Goal: Information Seeking & Learning: Learn about a topic

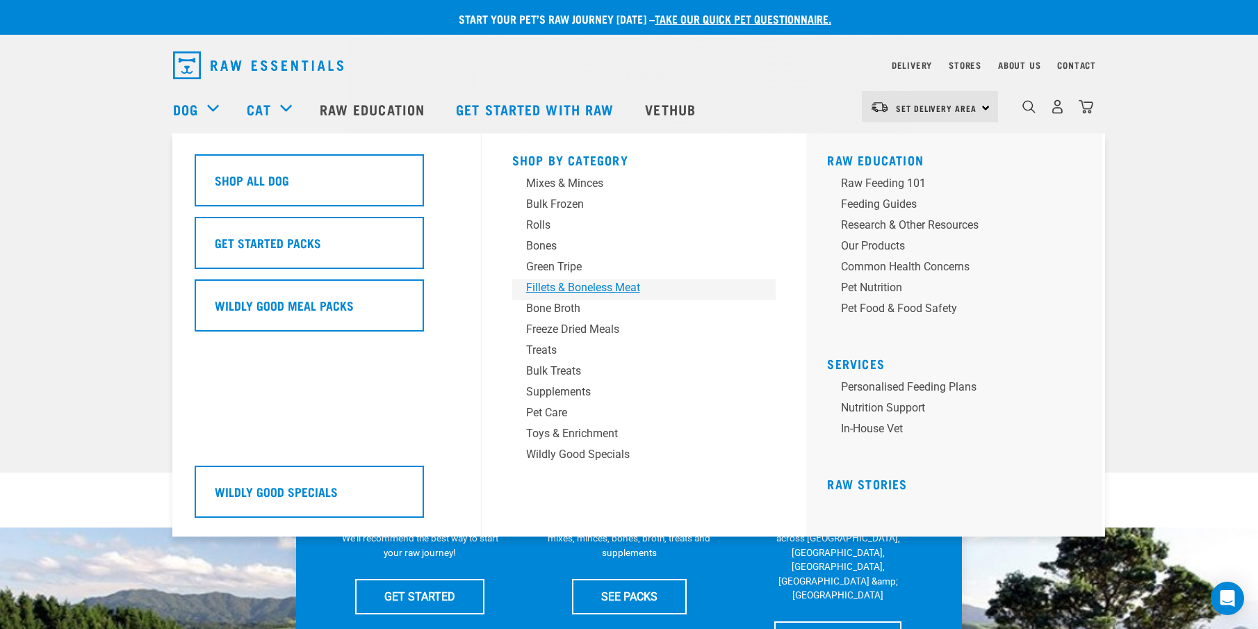
click at [576, 283] on div "Fillets & Boneless Meat" at bounding box center [634, 287] width 217 height 17
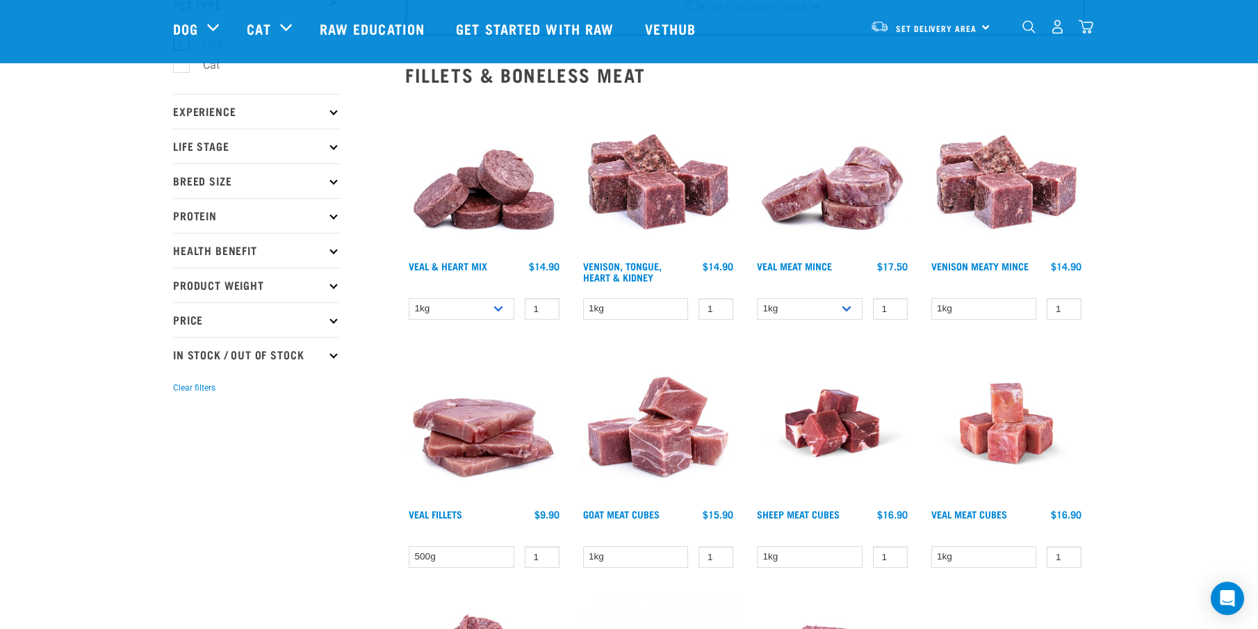
scroll to position [112, 0]
click at [835, 197] on img at bounding box center [832, 175] width 158 height 158
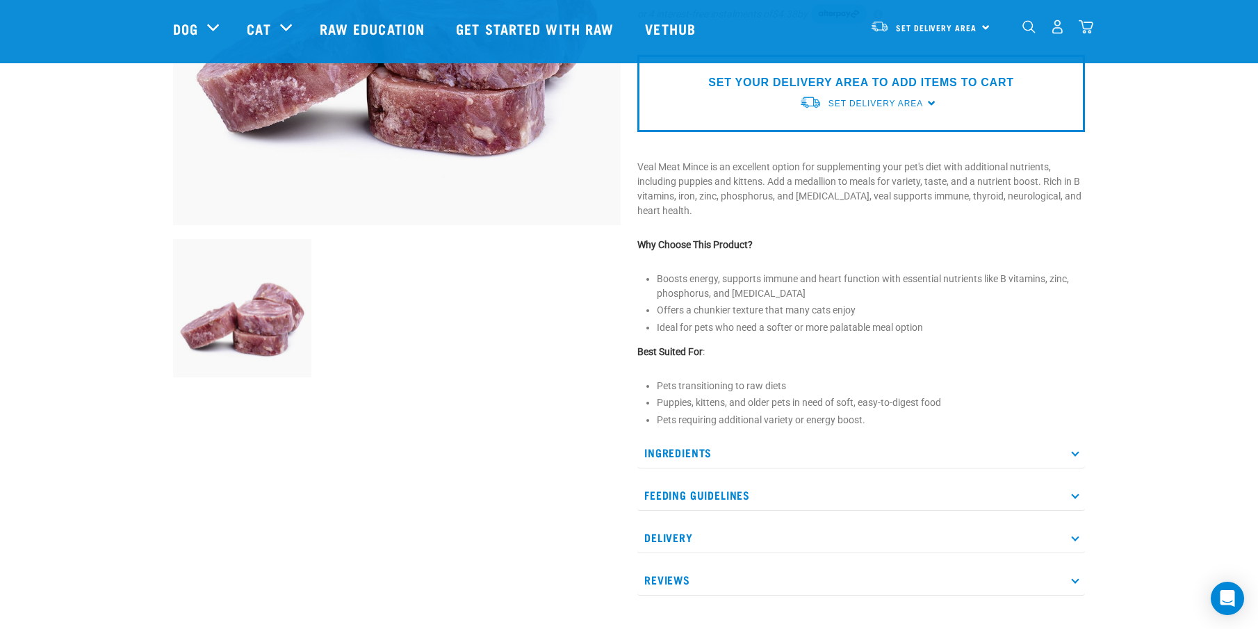
scroll to position [336, 0]
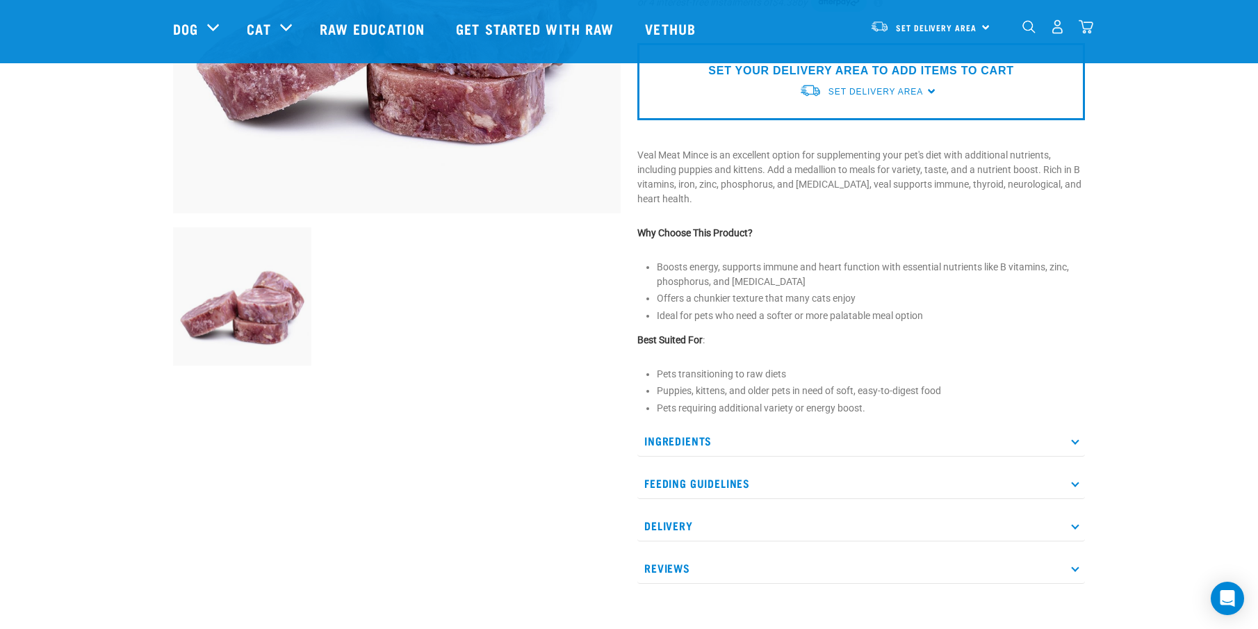
click at [1067, 438] on p "Ingredients" at bounding box center [860, 440] width 447 height 31
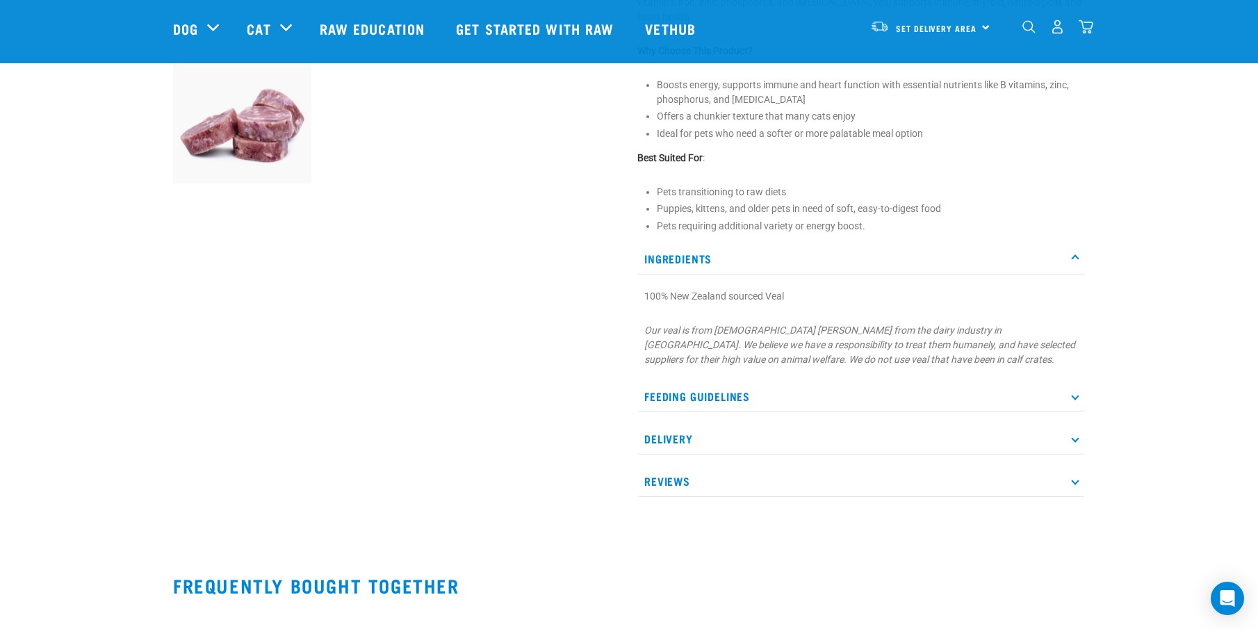
scroll to position [534, 0]
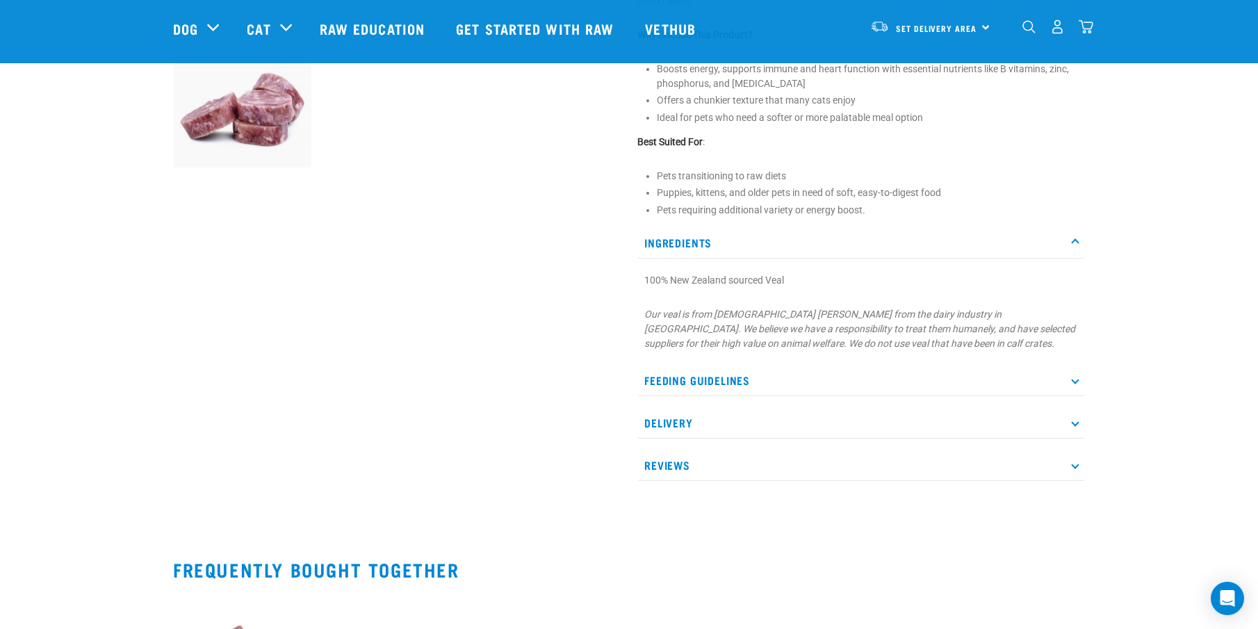
click at [1076, 376] on p "Feeding Guidelines" at bounding box center [860, 380] width 447 height 31
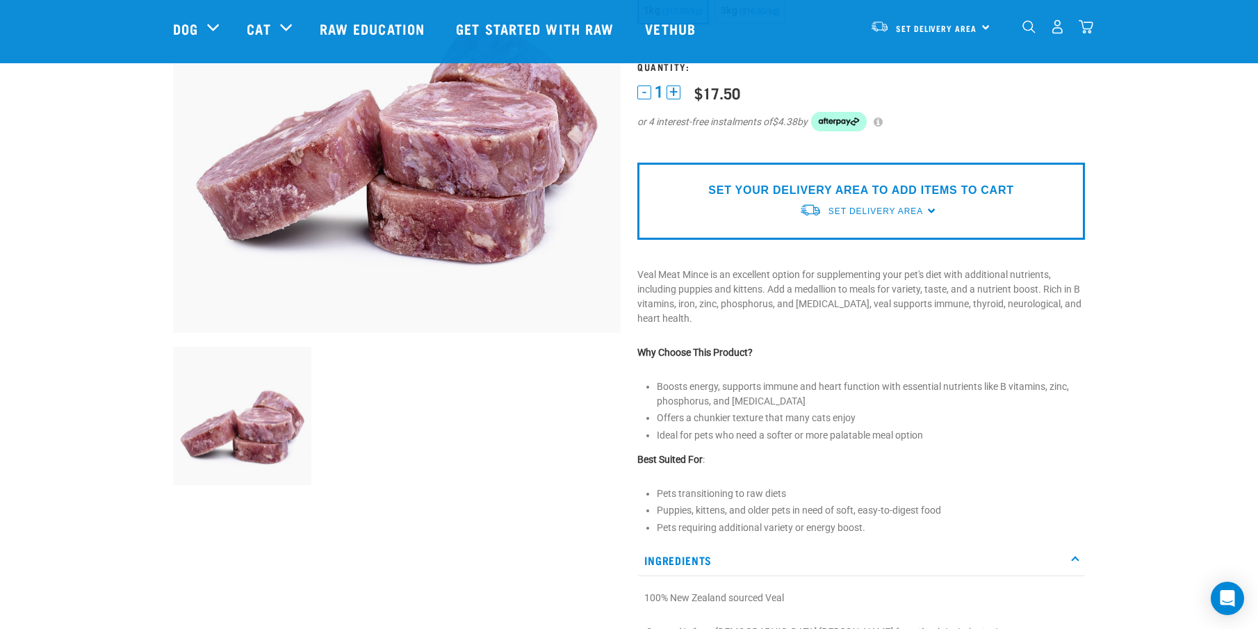
scroll to position [190, 0]
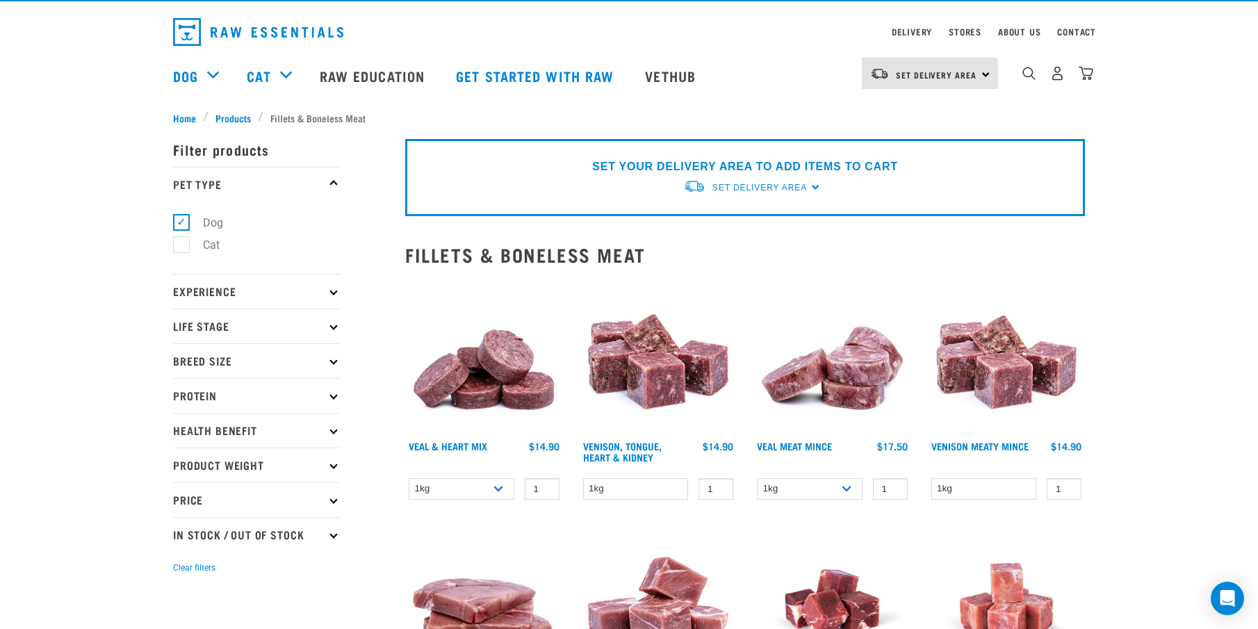
scroll to position [33, 0]
click at [460, 393] on img at bounding box center [484, 356] width 158 height 158
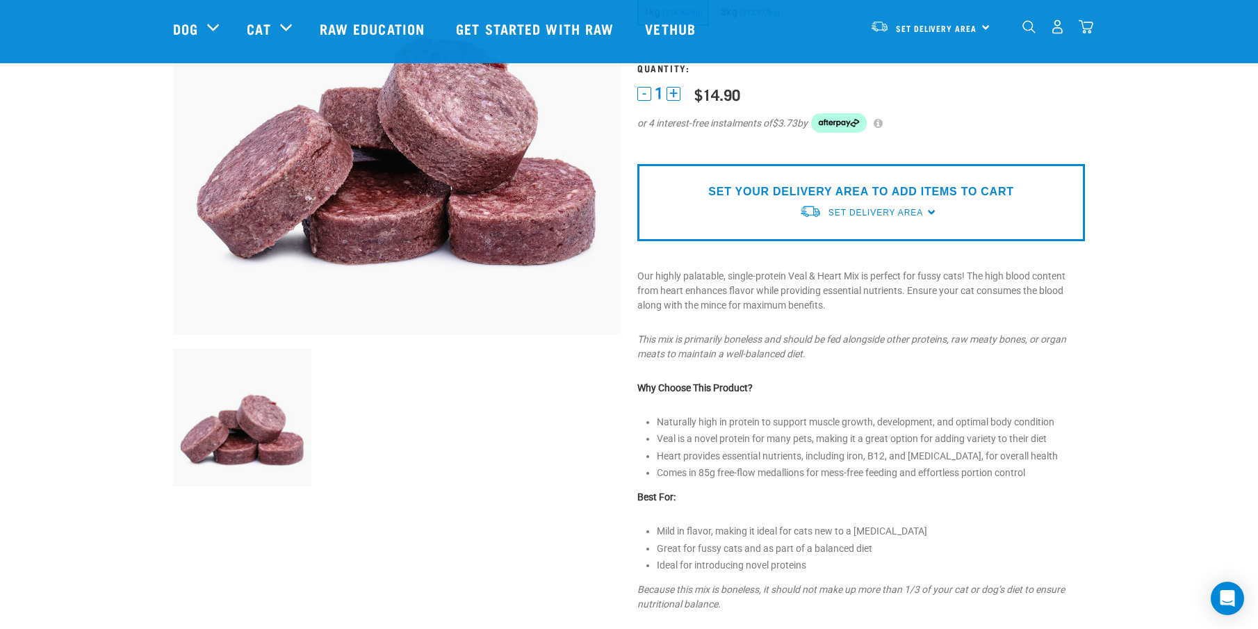
scroll to position [216, 0]
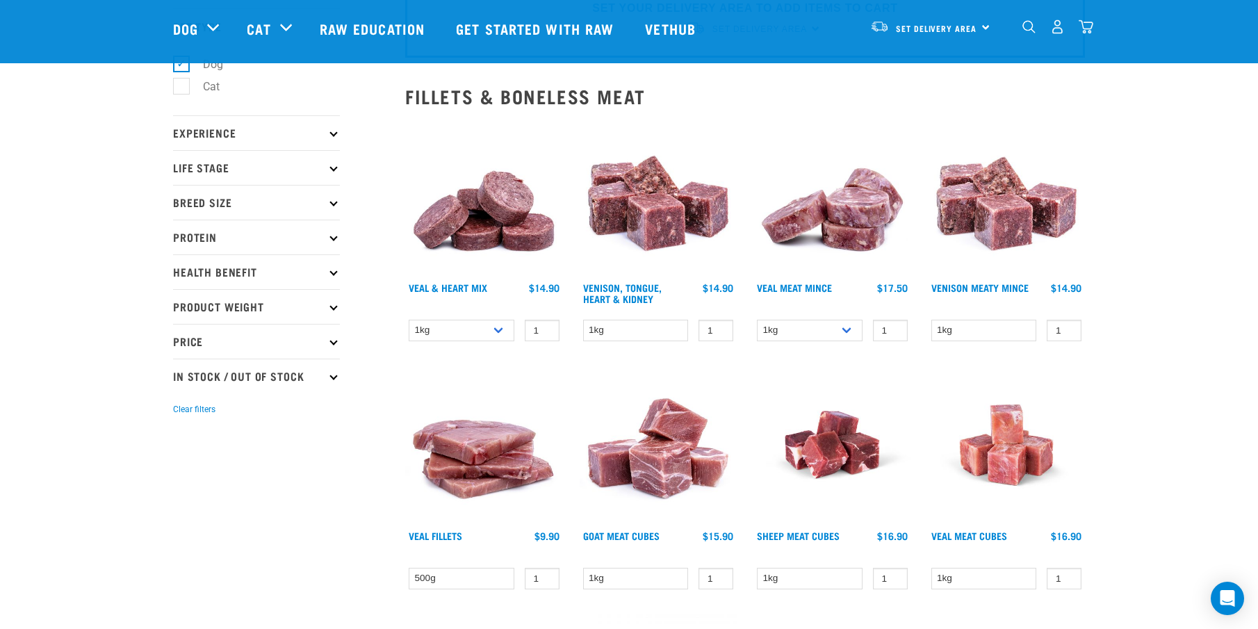
scroll to position [90, 0]
drag, startPoint x: 992, startPoint y: 204, endPoint x: 1001, endPoint y: 202, distance: 8.8
click at [993, 205] on img at bounding box center [1007, 196] width 158 height 158
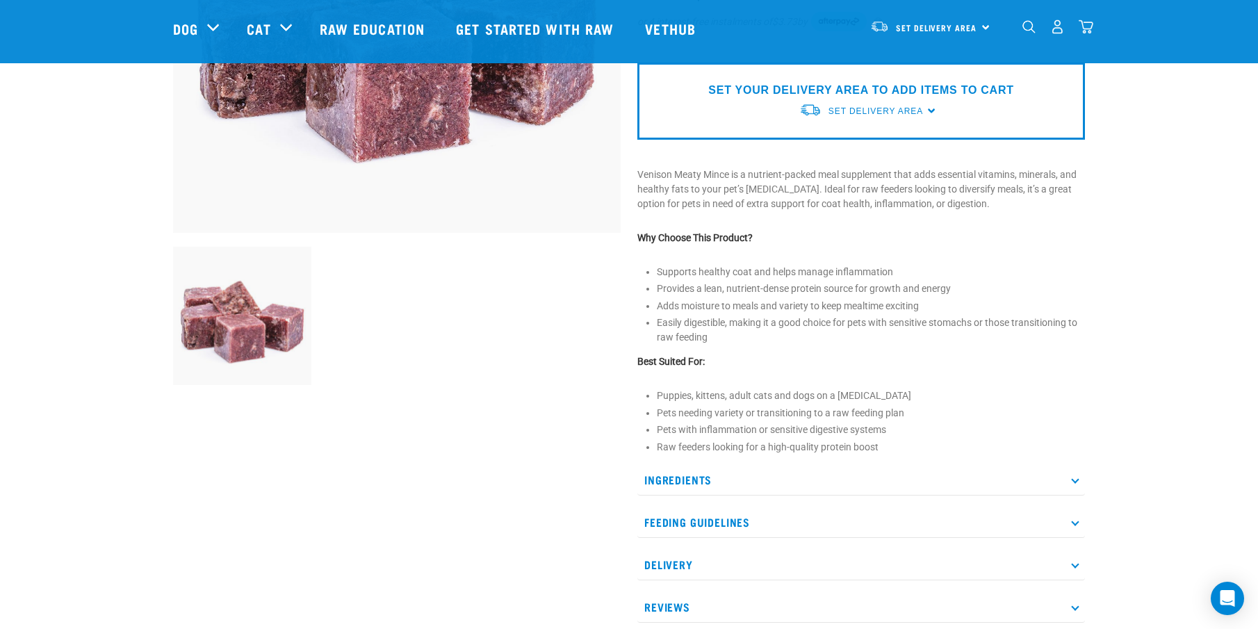
scroll to position [343, 0]
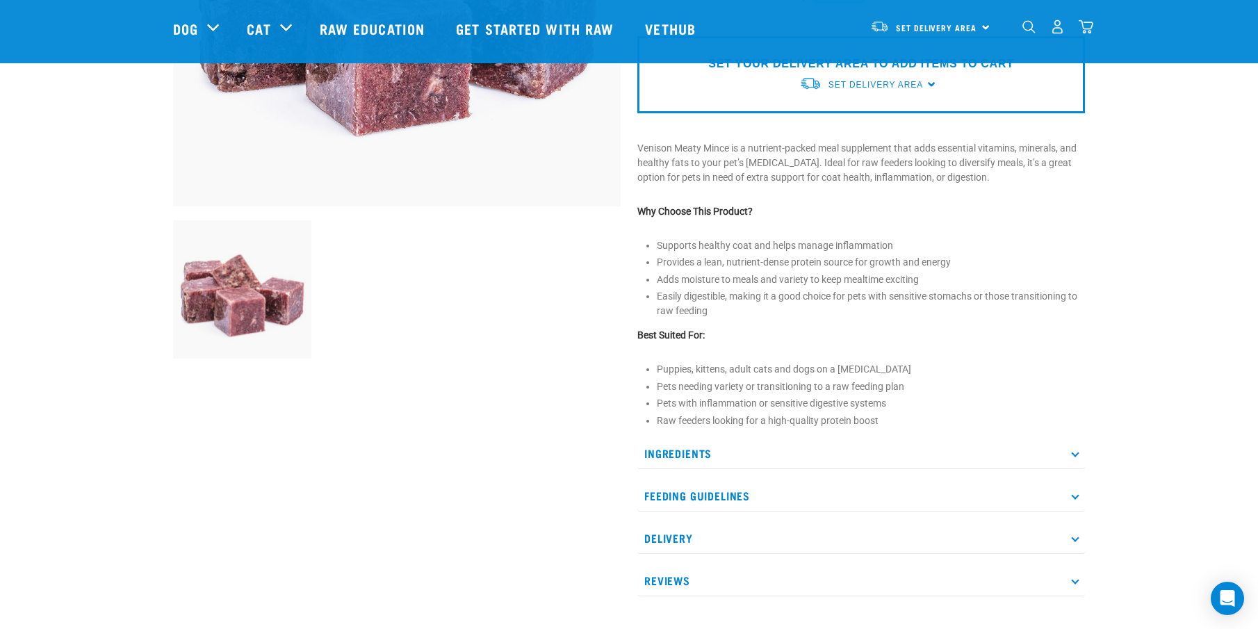
click at [855, 458] on p "Ingredients" at bounding box center [860, 453] width 447 height 31
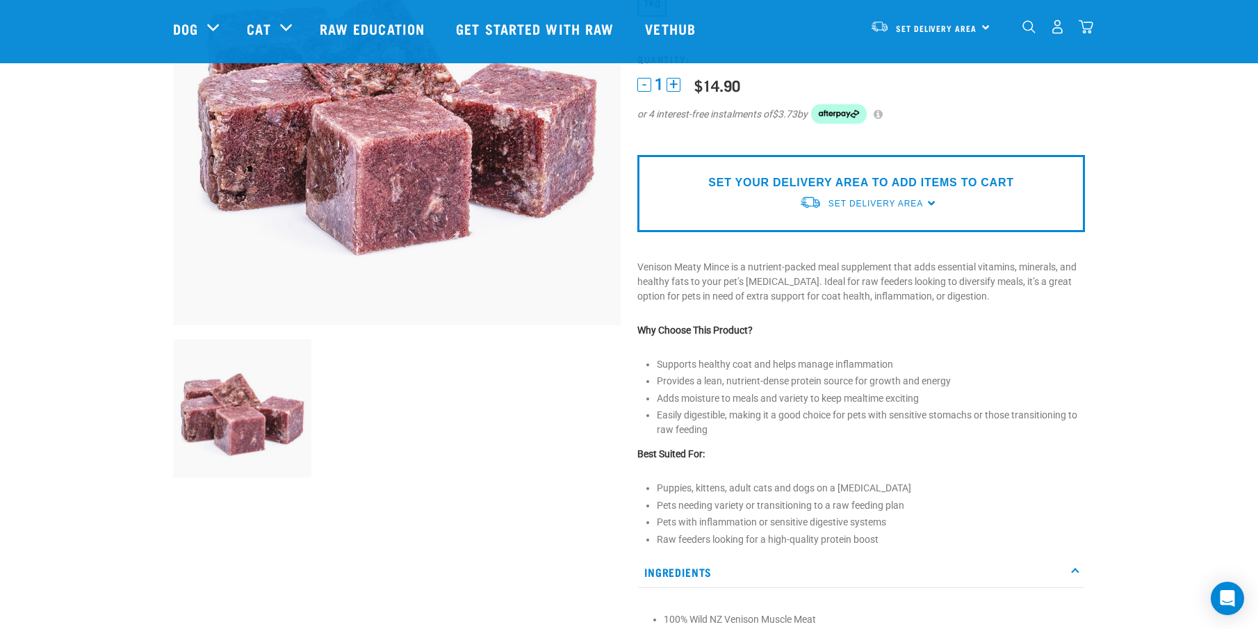
scroll to position [165, 0]
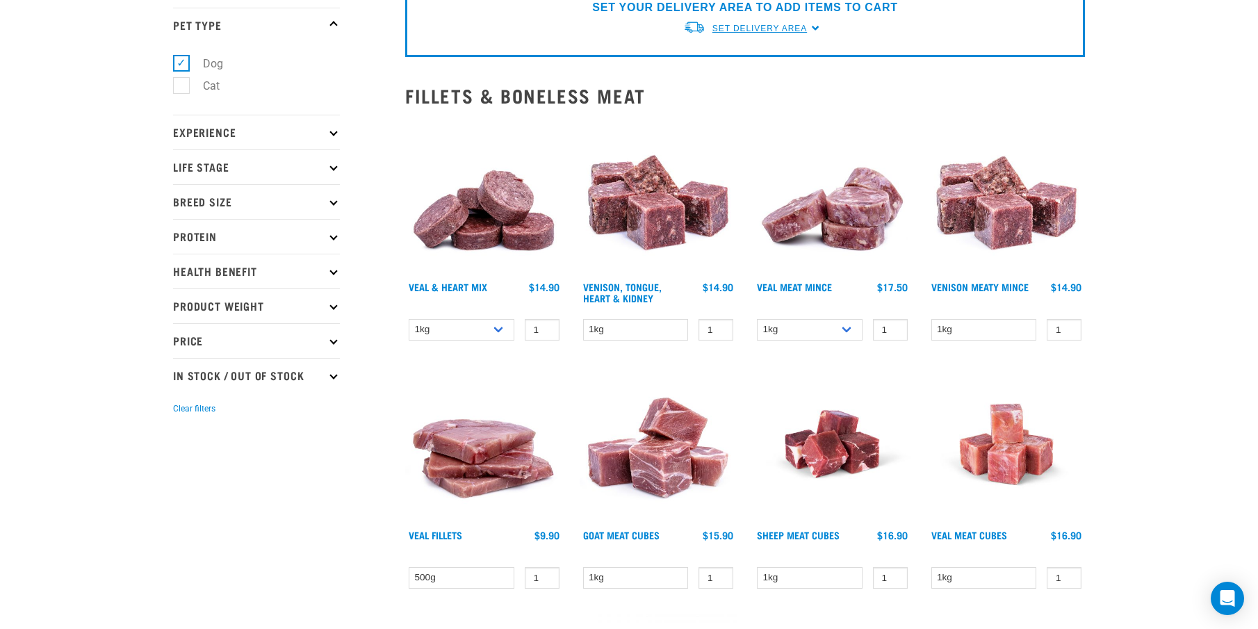
click at [775, 27] on span "Set Delivery Area" at bounding box center [759, 29] width 94 height 10
click at [735, 63] on link "[GEOGRAPHIC_DATA]" at bounding box center [752, 60] width 138 height 23
